Goal: Task Accomplishment & Management: Manage account settings

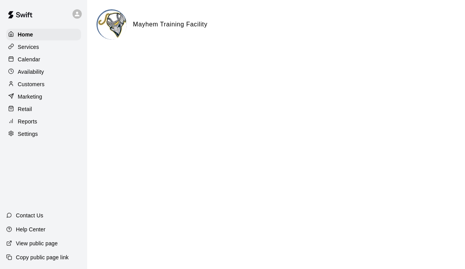
click at [25, 61] on p "Calendar" at bounding box center [29, 59] width 22 height 8
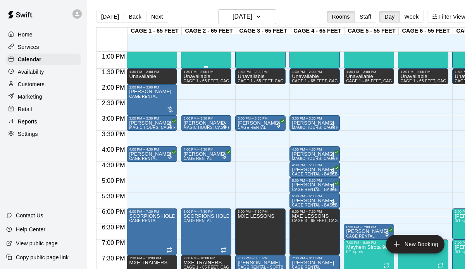
scroll to position [404, 0]
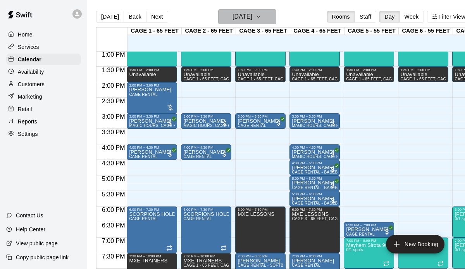
click at [245, 19] on h6 "[DATE]" at bounding box center [243, 16] width 20 height 11
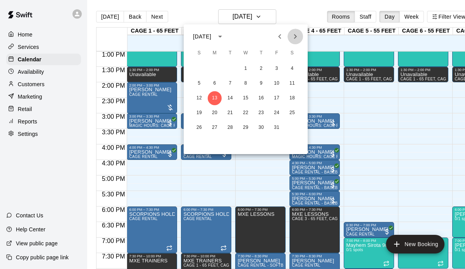
click at [297, 36] on icon "Next month" at bounding box center [295, 36] width 9 height 9
click at [292, 67] on button "3" at bounding box center [292, 69] width 14 height 14
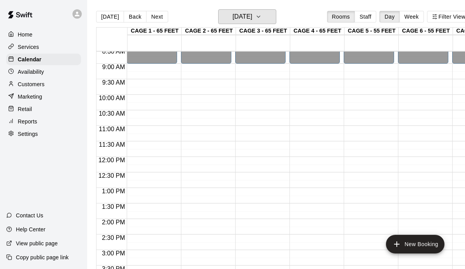
scroll to position [266, 0]
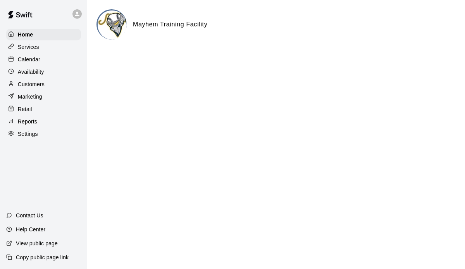
click at [28, 59] on p "Calendar" at bounding box center [29, 59] width 22 height 8
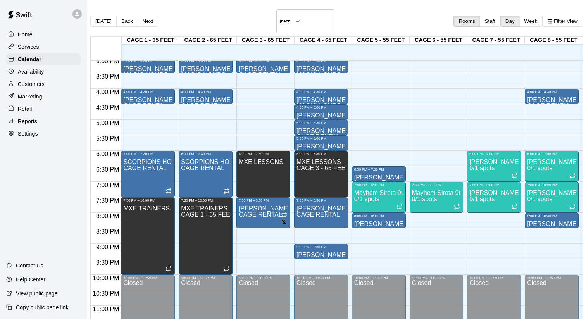
scroll to position [446, 0]
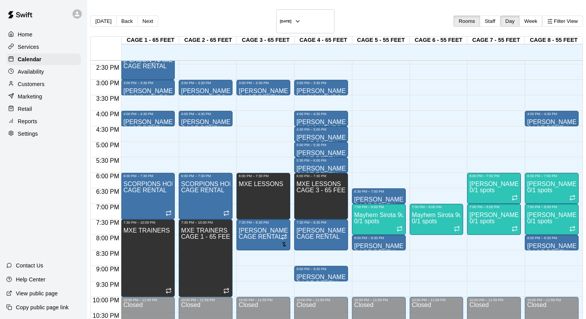
type input "**********"
click at [223, 114] on li "CAGE RENTAL" at bounding box center [131, 110] width 183 height 7
type input "**********"
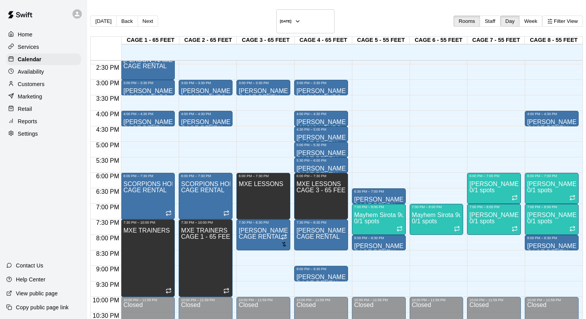
click at [301, 185] on li "06" at bounding box center [305, 188] width 9 height 7
click at [311, 268] on li "30" at bounding box center [305, 277] width 9 height 7
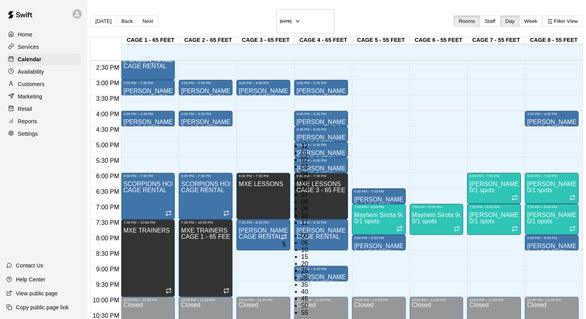
type input "********"
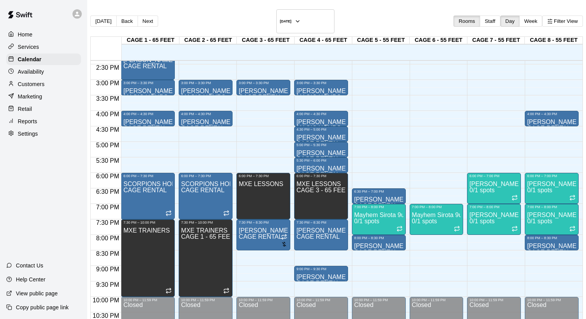
click at [214, 268] on li "CAGE 6 - 55 FEET" at bounding box center [122, 281] width 183 height 7
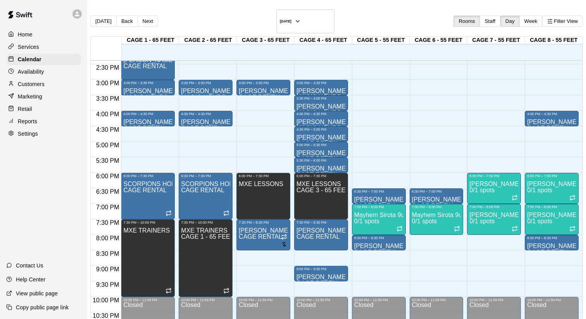
type input "****"
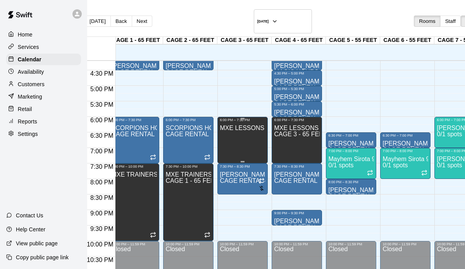
scroll to position [0, 18]
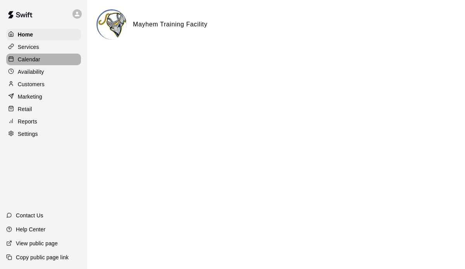
click at [26, 62] on p "Calendar" at bounding box center [29, 59] width 22 height 8
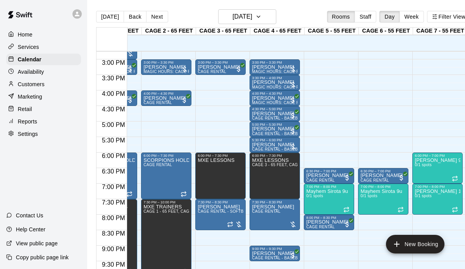
scroll to position [0, 29]
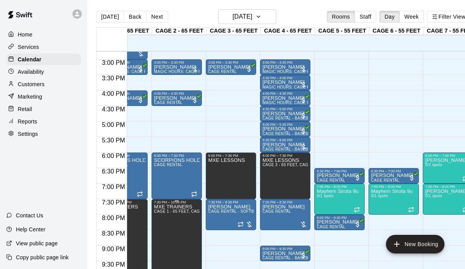
click at [164, 228] on icon "delete" at bounding box center [161, 230] width 9 height 9
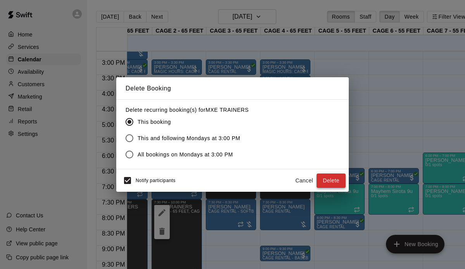
click at [329, 181] on button "Delete" at bounding box center [331, 180] width 29 height 14
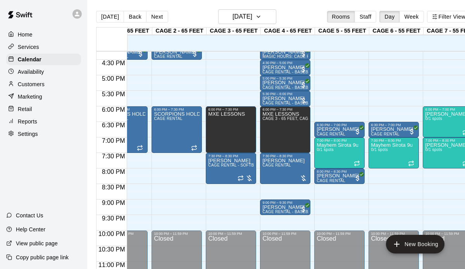
scroll to position [0, 0]
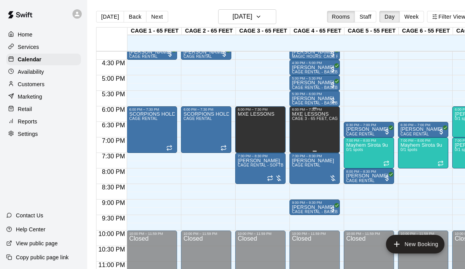
click at [325, 135] on div "MXE LESSONS CAGE 3 - 65 FEET, CAGE 4 - 65 FEET" at bounding box center [315, 245] width 46 height 269
click at [302, 138] on icon "delete" at bounding box center [299, 138] width 5 height 7
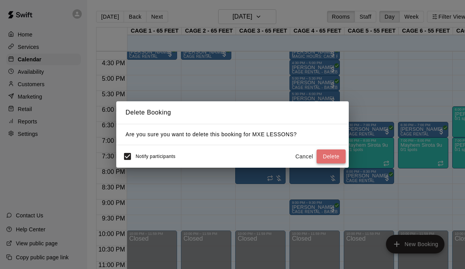
click at [325, 151] on button "Delete" at bounding box center [331, 156] width 29 height 14
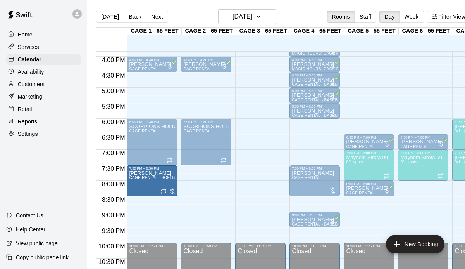
drag, startPoint x: 247, startPoint y: 184, endPoint x: 168, endPoint y: 185, distance: 78.7
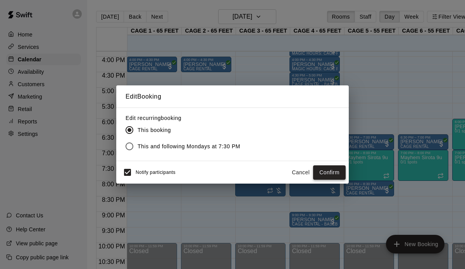
click at [328, 174] on button "Confirm" at bounding box center [329, 172] width 33 height 14
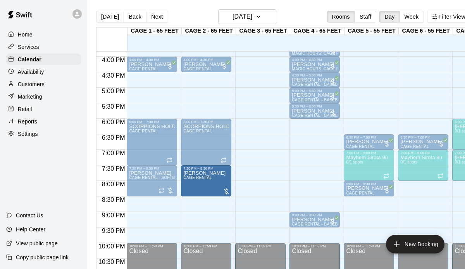
drag, startPoint x: 323, startPoint y: 176, endPoint x: 228, endPoint y: 178, distance: 94.6
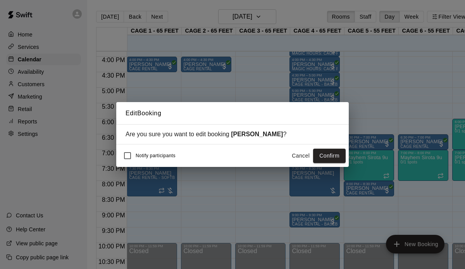
click at [321, 156] on button "Confirm" at bounding box center [329, 155] width 33 height 14
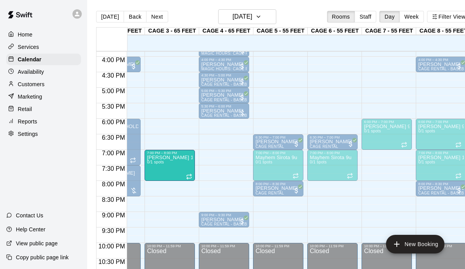
drag, startPoint x: 393, startPoint y: 169, endPoint x: 186, endPoint y: 170, distance: 206.3
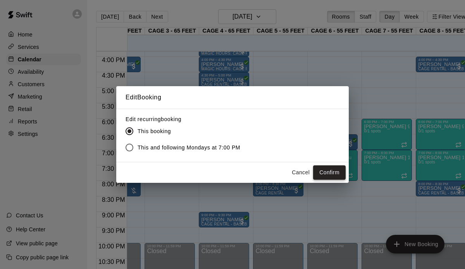
click at [335, 173] on button "Confirm" at bounding box center [329, 172] width 33 height 14
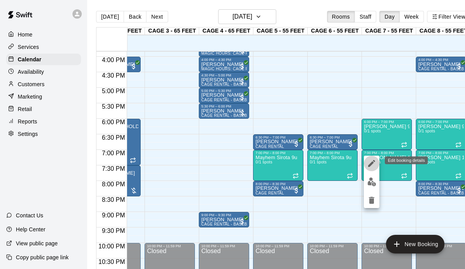
click at [374, 161] on icon "edit" at bounding box center [371, 163] width 9 height 9
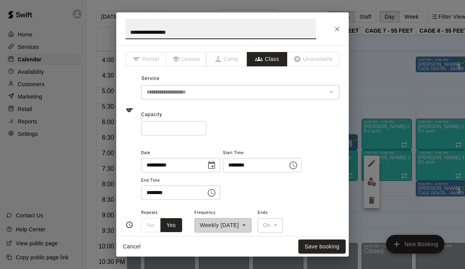
click at [295, 164] on icon "Choose time, selected time is 7:00 PM" at bounding box center [294, 164] width 2 height 3
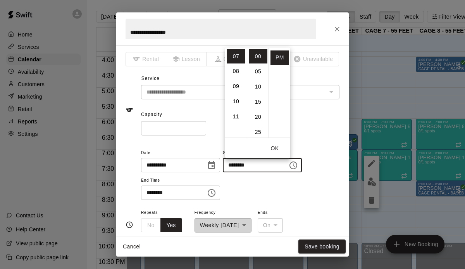
drag, startPoint x: 337, startPoint y: 165, endPoint x: 308, endPoint y: 181, distance: 33.1
click at [337, 165] on div "**********" at bounding box center [240, 174] width 198 height 52
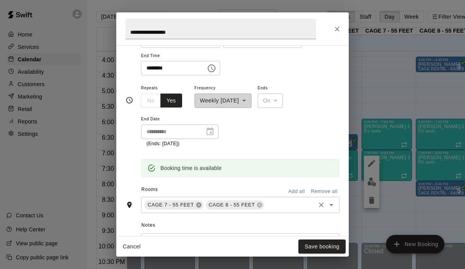
click at [199, 204] on icon at bounding box center [199, 205] width 6 height 6
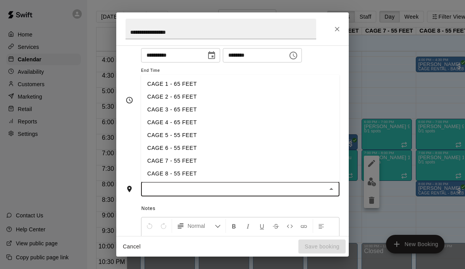
click at [175, 191] on input "text" at bounding box center [233, 189] width 181 height 10
click at [174, 110] on li "CAGE 3 - 65 FEET" at bounding box center [240, 109] width 198 height 13
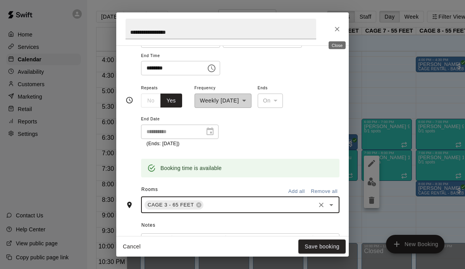
click at [337, 31] on icon "Close" at bounding box center [337, 29] width 8 height 8
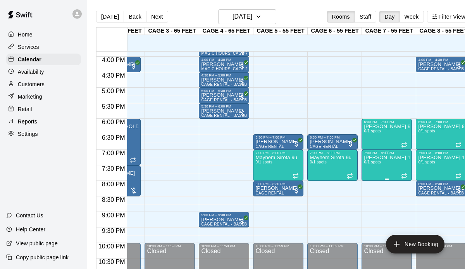
click at [400, 157] on p "[PERSON_NAME] 12U" at bounding box center [387, 157] width 46 height 0
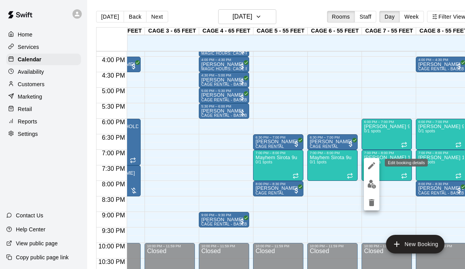
click at [372, 163] on icon "edit" at bounding box center [371, 165] width 9 height 9
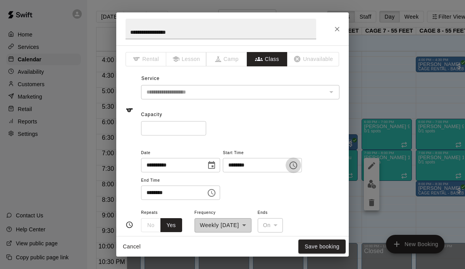
click at [296, 166] on icon "Choose time, selected time is 7:00 PM" at bounding box center [293, 165] width 9 height 9
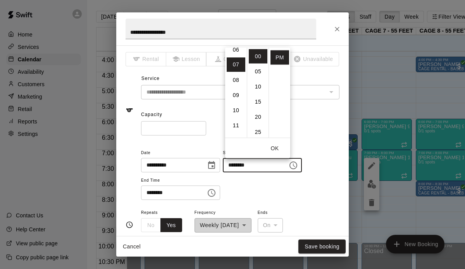
click at [323, 110] on div "Capacity * ​" at bounding box center [240, 122] width 198 height 27
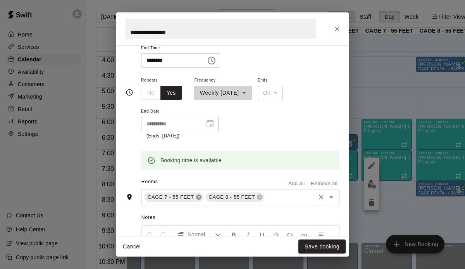
click at [200, 196] on icon at bounding box center [199, 197] width 6 height 6
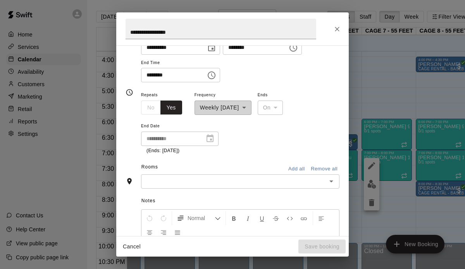
click at [181, 181] on input "text" at bounding box center [233, 181] width 181 height 10
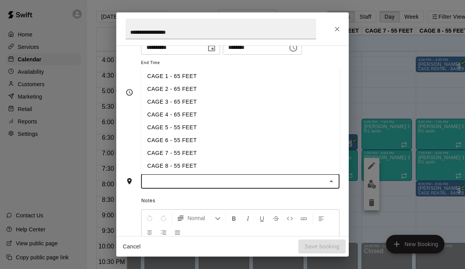
click at [173, 104] on li "CAGE 3 - 65 FEET" at bounding box center [240, 101] width 198 height 13
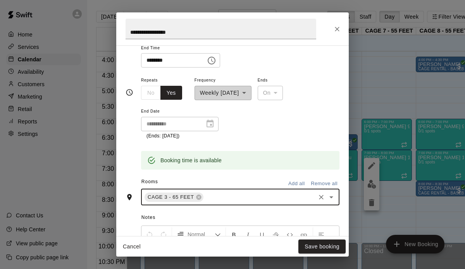
click at [221, 200] on input "text" at bounding box center [260, 197] width 110 height 10
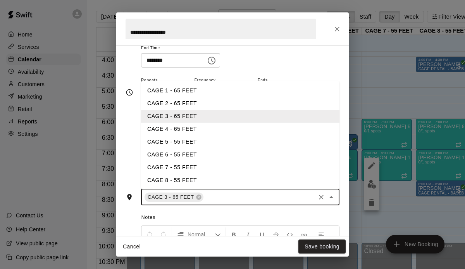
click at [178, 130] on li "CAGE 4 - 65 FEET" at bounding box center [240, 129] width 198 height 13
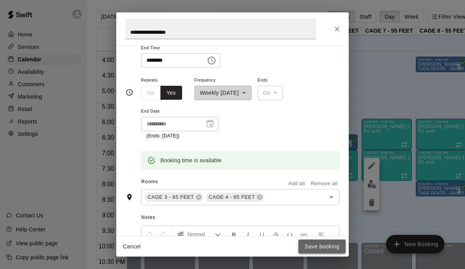
click at [318, 248] on button "Save booking" at bounding box center [322, 246] width 47 height 14
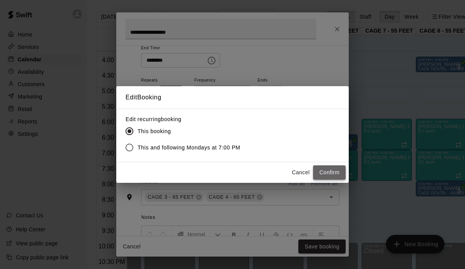
click at [322, 175] on button "Confirm" at bounding box center [329, 172] width 33 height 14
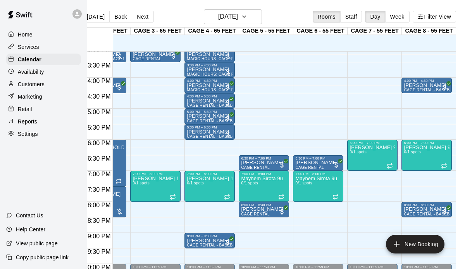
scroll to position [0, 83]
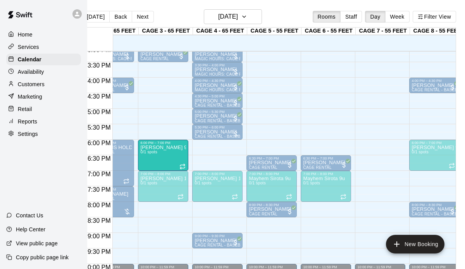
drag, startPoint x: 385, startPoint y: 154, endPoint x: 162, endPoint y: 159, distance: 222.6
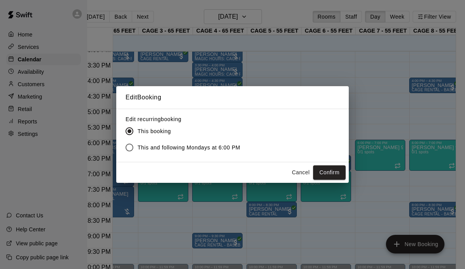
click at [290, 169] on button "Cancel" at bounding box center [300, 172] width 25 height 14
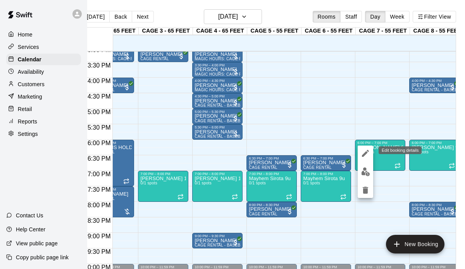
click at [367, 153] on icon "edit" at bounding box center [365, 153] width 7 height 7
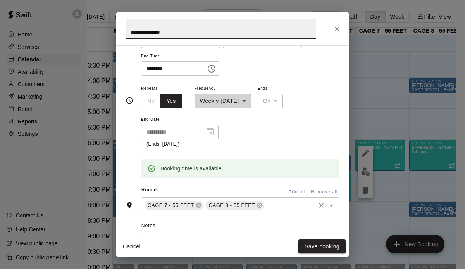
scroll to position [126, 0]
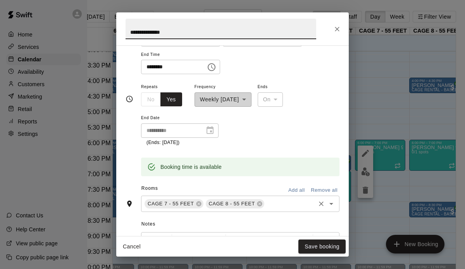
click at [203, 206] on div "CAGE 7 - 55 FEET CAGE 8 - 55 FEET ​" at bounding box center [240, 203] width 198 height 16
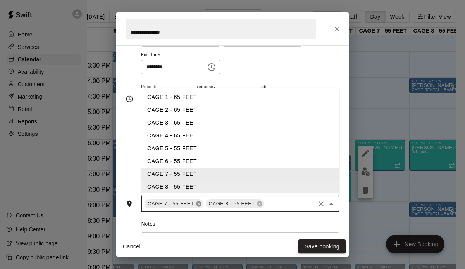
click at [200, 205] on icon at bounding box center [198, 203] width 5 height 5
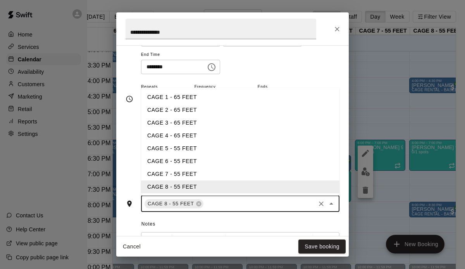
click at [200, 204] on icon at bounding box center [198, 203] width 5 height 5
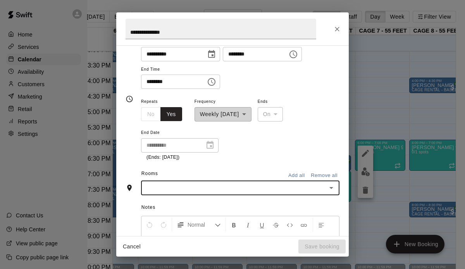
click at [194, 192] on input "text" at bounding box center [233, 188] width 181 height 10
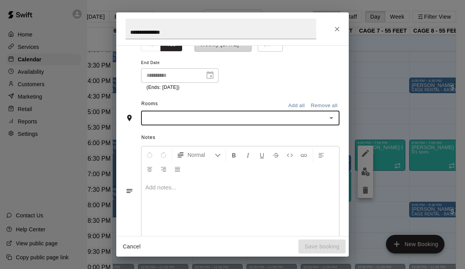
scroll to position [180, 0]
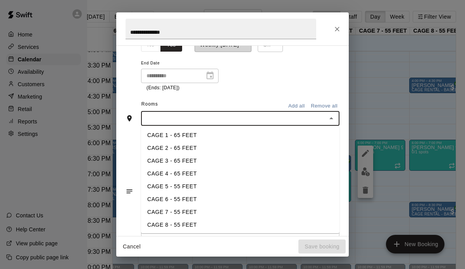
click at [202, 121] on input "text" at bounding box center [233, 119] width 181 height 10
click at [178, 158] on li "CAGE 3 - 65 FEET" at bounding box center [240, 160] width 198 height 13
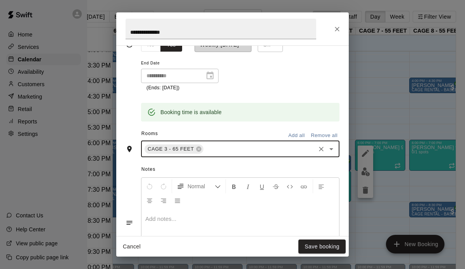
click at [217, 147] on input "text" at bounding box center [260, 149] width 110 height 10
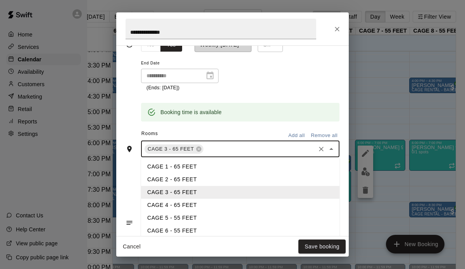
click at [187, 204] on li "CAGE 4 - 65 FEET" at bounding box center [240, 204] width 198 height 13
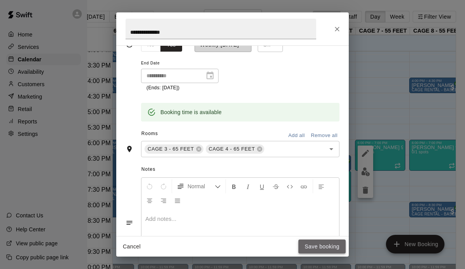
click at [322, 245] on button "Save booking" at bounding box center [322, 246] width 47 height 14
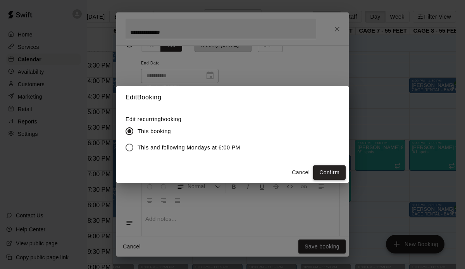
click at [339, 173] on button "Confirm" at bounding box center [329, 172] width 33 height 14
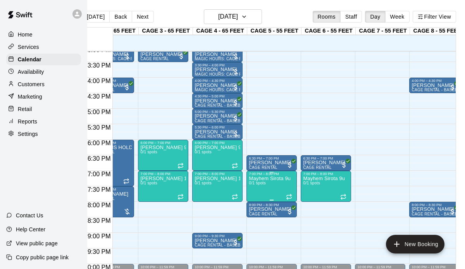
click at [296, 187] on div "7:00 PM – 8:00 PM Mayhem Sirota 9u 0/1 spots" at bounding box center [272, 186] width 50 height 31
click at [293, 187] on div at bounding box center [232, 134] width 465 height 269
click at [350, 234] on div at bounding box center [232, 134] width 465 height 269
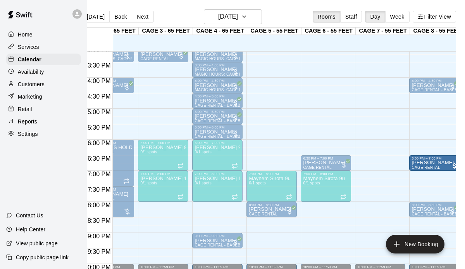
drag, startPoint x: 280, startPoint y: 164, endPoint x: 423, endPoint y: 167, distance: 143.1
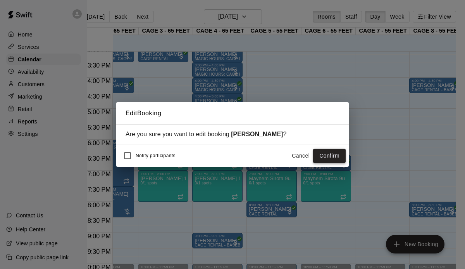
click at [327, 155] on button "Confirm" at bounding box center [329, 155] width 33 height 14
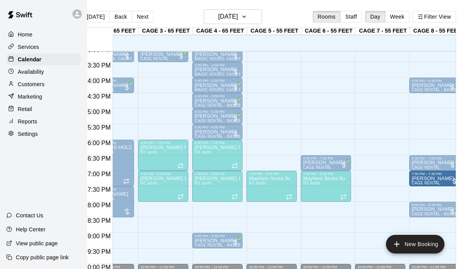
drag, startPoint x: 277, startPoint y: 210, endPoint x: 421, endPoint y: 183, distance: 146.4
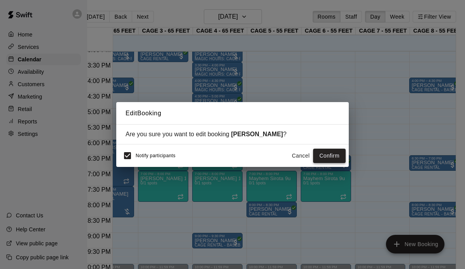
click at [324, 156] on button "Confirm" at bounding box center [329, 155] width 33 height 14
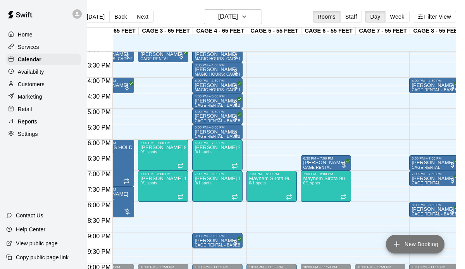
click at [420, 242] on button "New Booking" at bounding box center [415, 244] width 59 height 19
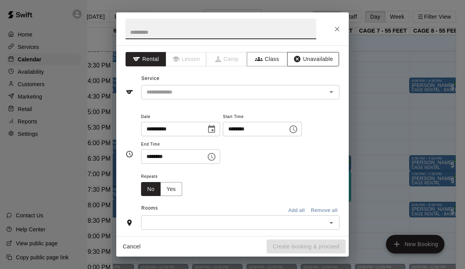
click at [311, 60] on button "Unavailable" at bounding box center [313, 59] width 52 height 14
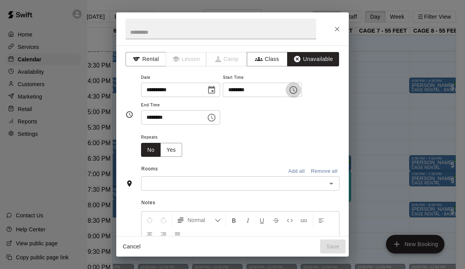
click at [295, 89] on icon "Choose time, selected time is 12:00 PM" at bounding box center [294, 89] width 2 height 3
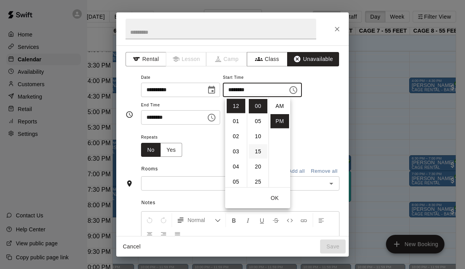
scroll to position [14, 0]
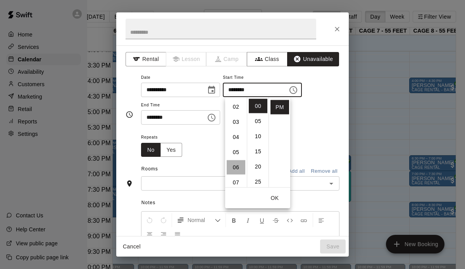
drag, startPoint x: 235, startPoint y: 165, endPoint x: 317, endPoint y: 144, distance: 84.1
click at [235, 165] on li "06" at bounding box center [236, 167] width 19 height 14
type input "********"
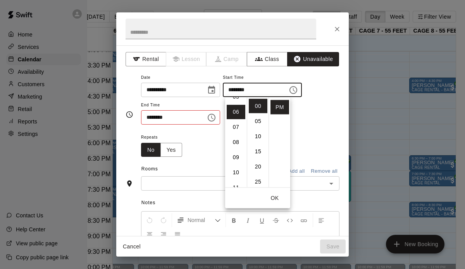
scroll to position [91, 0]
click at [330, 142] on div "Repeats No Yes" at bounding box center [240, 144] width 198 height 24
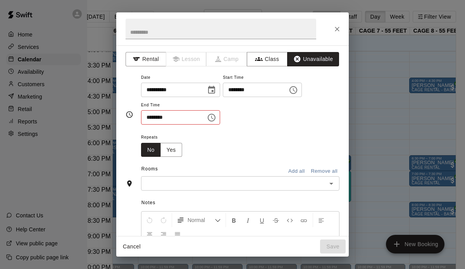
click at [216, 117] on icon "Choose time, selected time is 12:30 PM" at bounding box center [211, 117] width 9 height 9
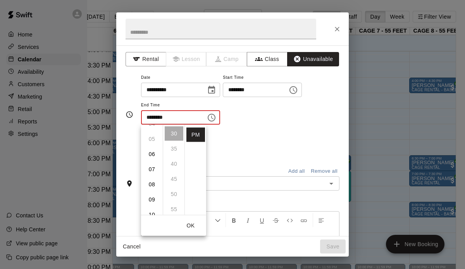
scroll to position [71, 0]
drag, startPoint x: 151, startPoint y: 201, endPoint x: 223, endPoint y: 184, distance: 74.6
click at [151, 201] on li "09" at bounding box center [152, 198] width 19 height 14
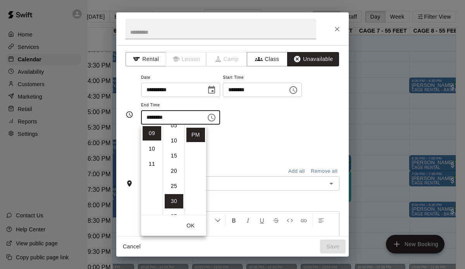
scroll to position [7, 0]
click at [171, 132] on li "00" at bounding box center [174, 127] width 19 height 14
type input "********"
click at [272, 144] on div "Repeats No Yes" at bounding box center [240, 144] width 198 height 24
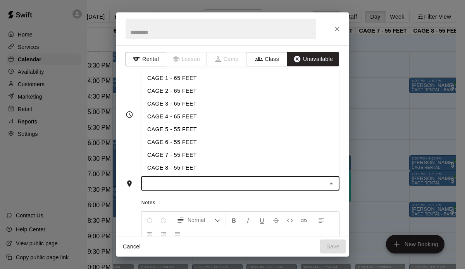
click at [213, 186] on input "text" at bounding box center [233, 183] width 181 height 10
click at [165, 159] on li "CAGE 7 - 55 FEET" at bounding box center [240, 154] width 198 height 13
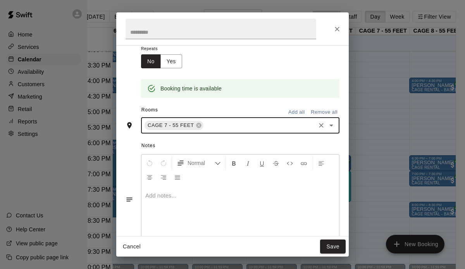
scroll to position [111, 0]
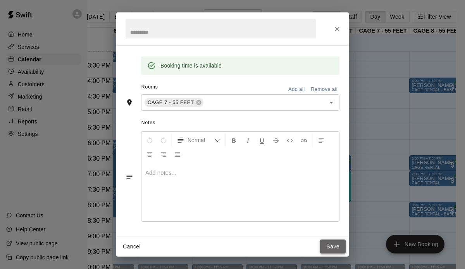
click at [327, 241] on button "Save" at bounding box center [333, 246] width 26 height 14
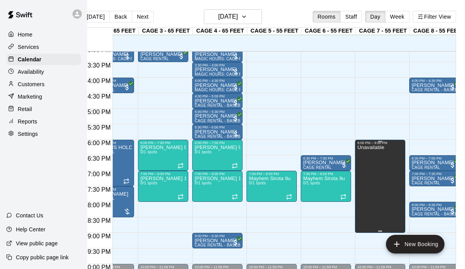
click at [366, 154] on icon "edit" at bounding box center [365, 153] width 7 height 7
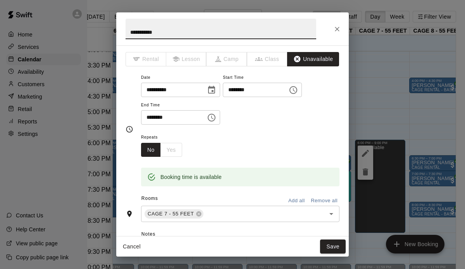
drag, startPoint x: 180, startPoint y: 34, endPoint x: 119, endPoint y: 33, distance: 60.9
click at [119, 33] on h2 "**********" at bounding box center [220, 28] width 209 height 33
type input "**********"
click at [331, 249] on button "Save" at bounding box center [333, 246] width 26 height 14
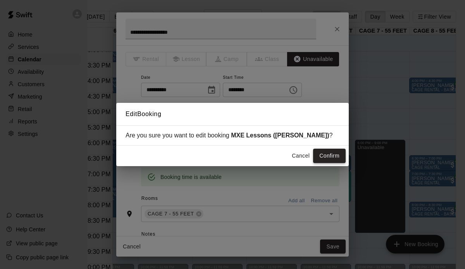
click at [321, 162] on button "Confirm" at bounding box center [329, 155] width 33 height 14
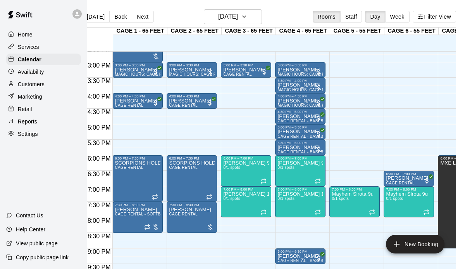
scroll to position [397, 0]
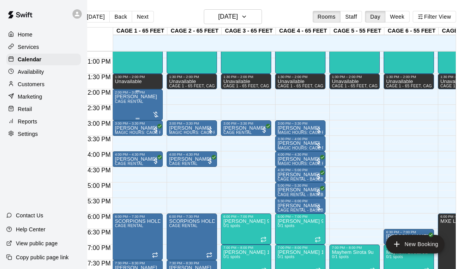
click at [139, 101] on span "CAGE RENTAL" at bounding box center [129, 101] width 29 height 4
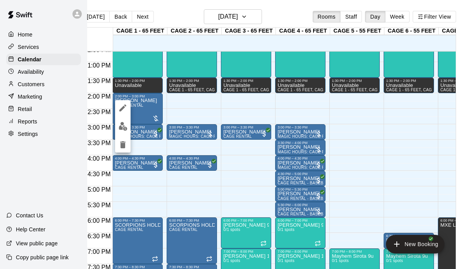
scroll to position [392, 0]
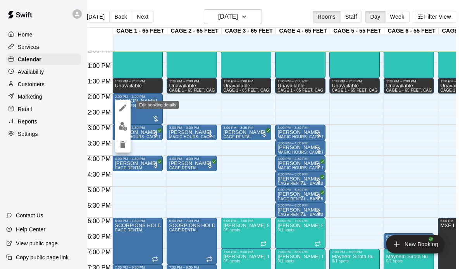
click at [122, 105] on icon "edit" at bounding box center [122, 107] width 9 height 9
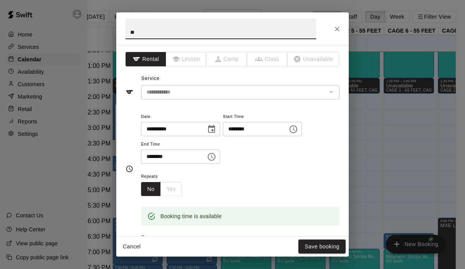
type input "*"
type input "**********"
click at [320, 243] on button "Save booking" at bounding box center [322, 246] width 47 height 14
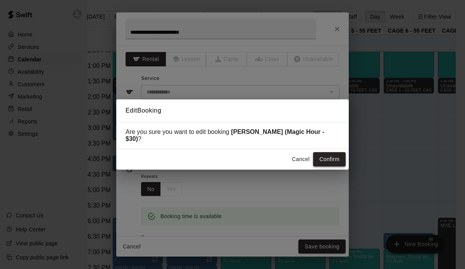
click at [319, 154] on button "Confirm" at bounding box center [329, 159] width 33 height 14
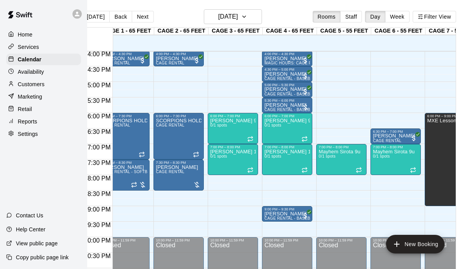
scroll to position [0, 0]
